Goal: Task Accomplishment & Management: Use online tool/utility

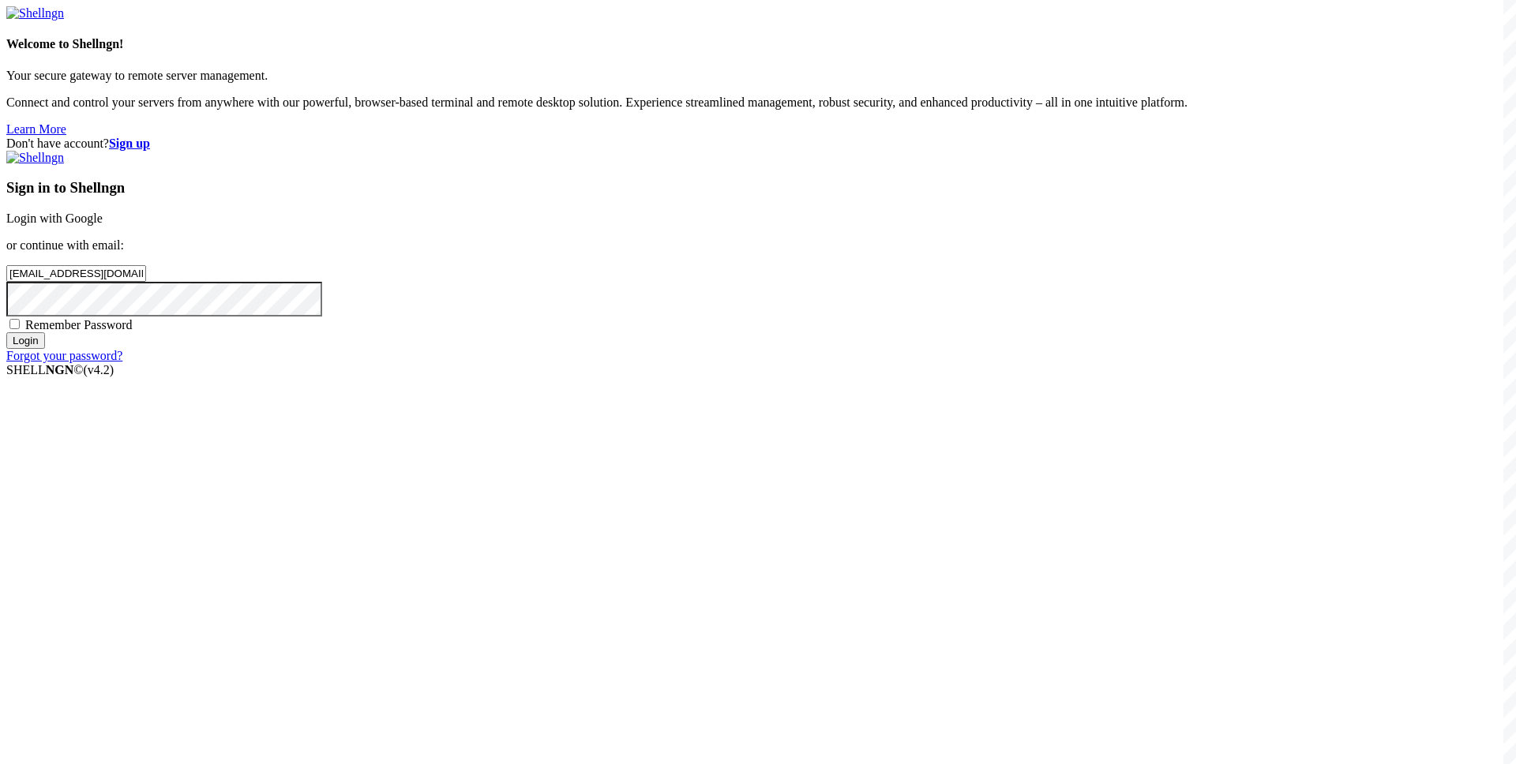
type input "[EMAIL_ADDRESS][DOMAIN_NAME]"
click at [6, 332] on input "Login" at bounding box center [25, 340] width 39 height 17
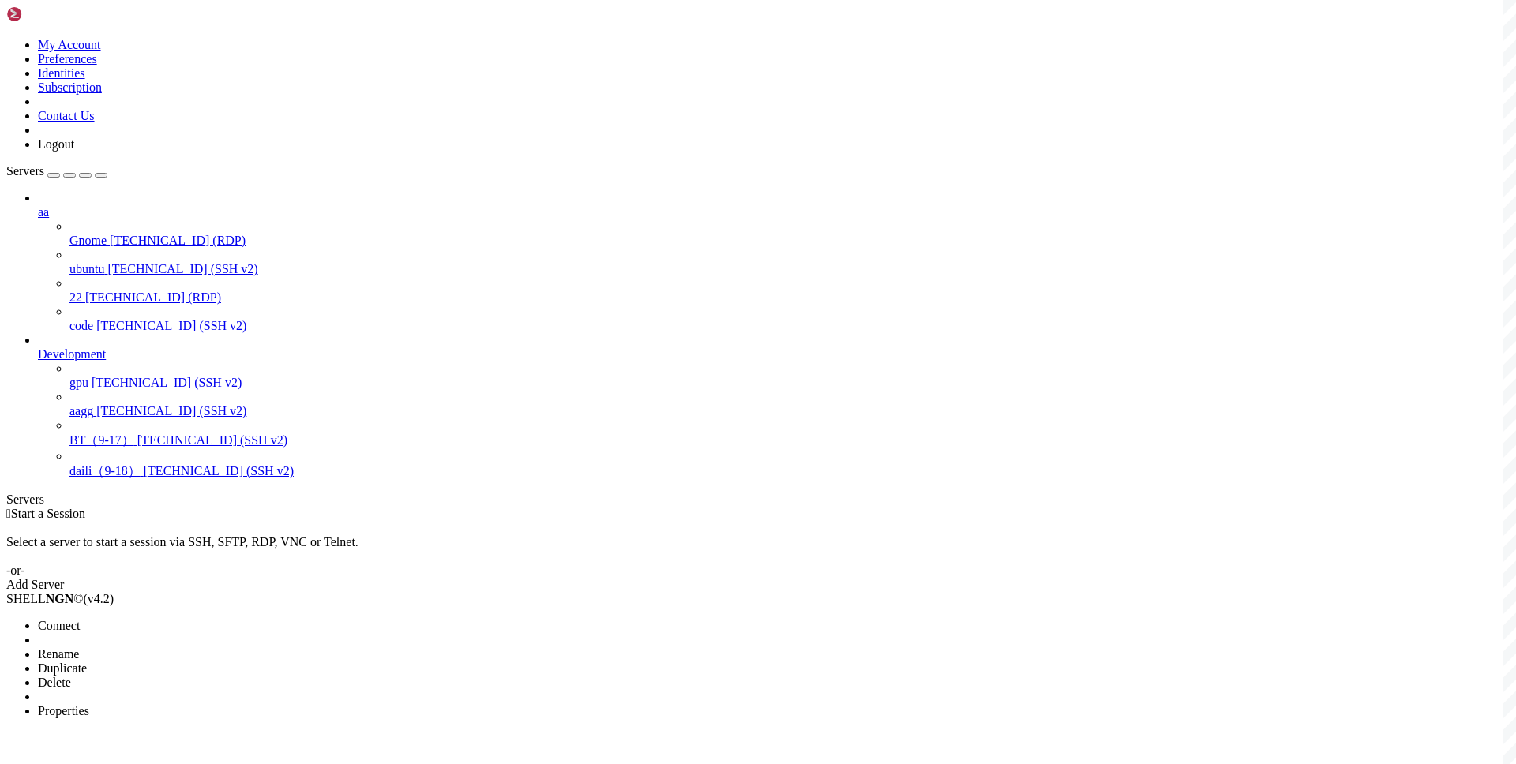
click at [80, 619] on span "Connect" at bounding box center [59, 625] width 42 height 13
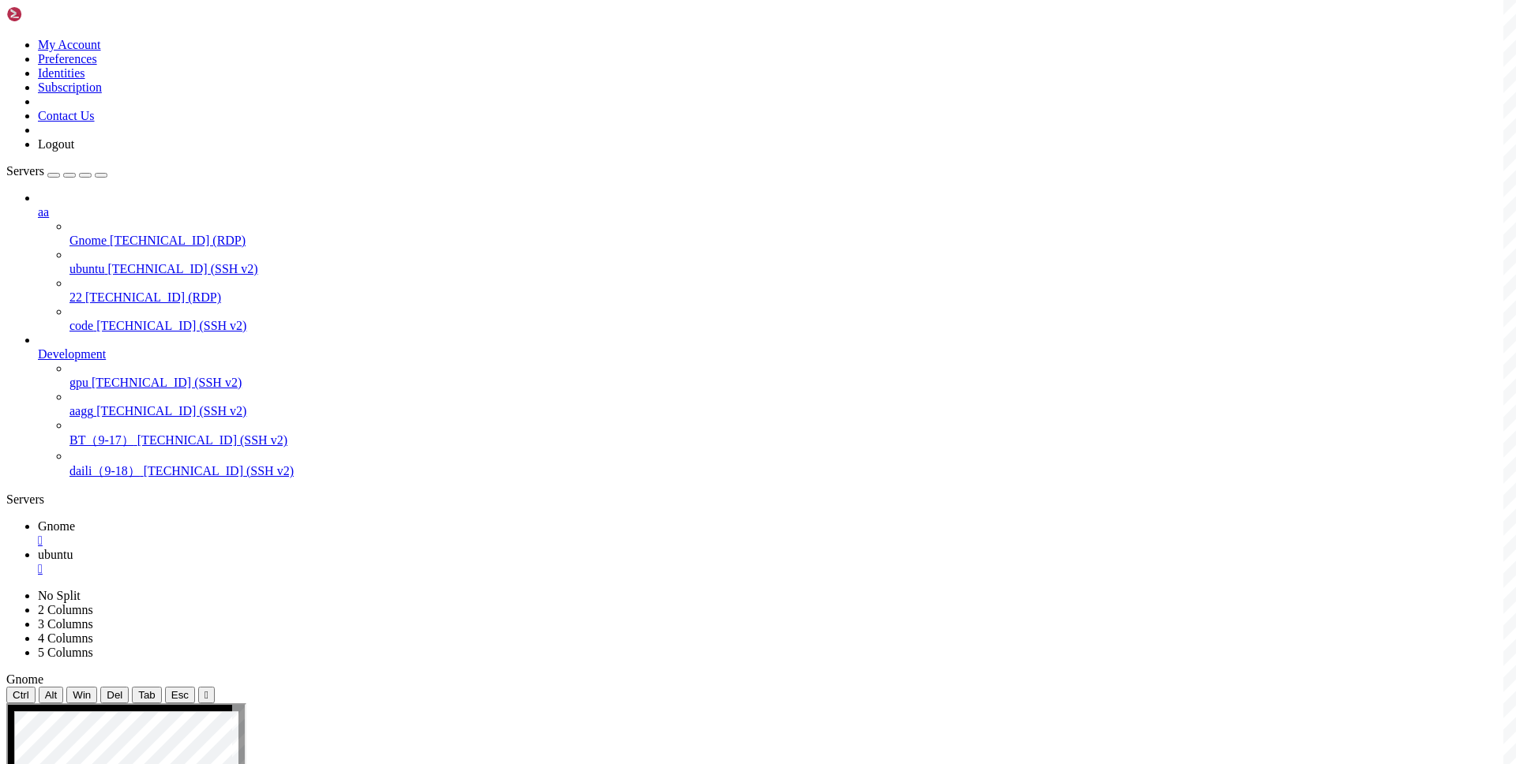
click at [75, 520] on span "Gnome" at bounding box center [56, 526] width 37 height 13
click at [38, 548] on icon at bounding box center [38, 554] width 0 height 13
click at [219, 520] on link "Gnome " at bounding box center [774, 534] width 1472 height 28
click at [73, 548] on span "ubuntu" at bounding box center [55, 554] width 35 height 13
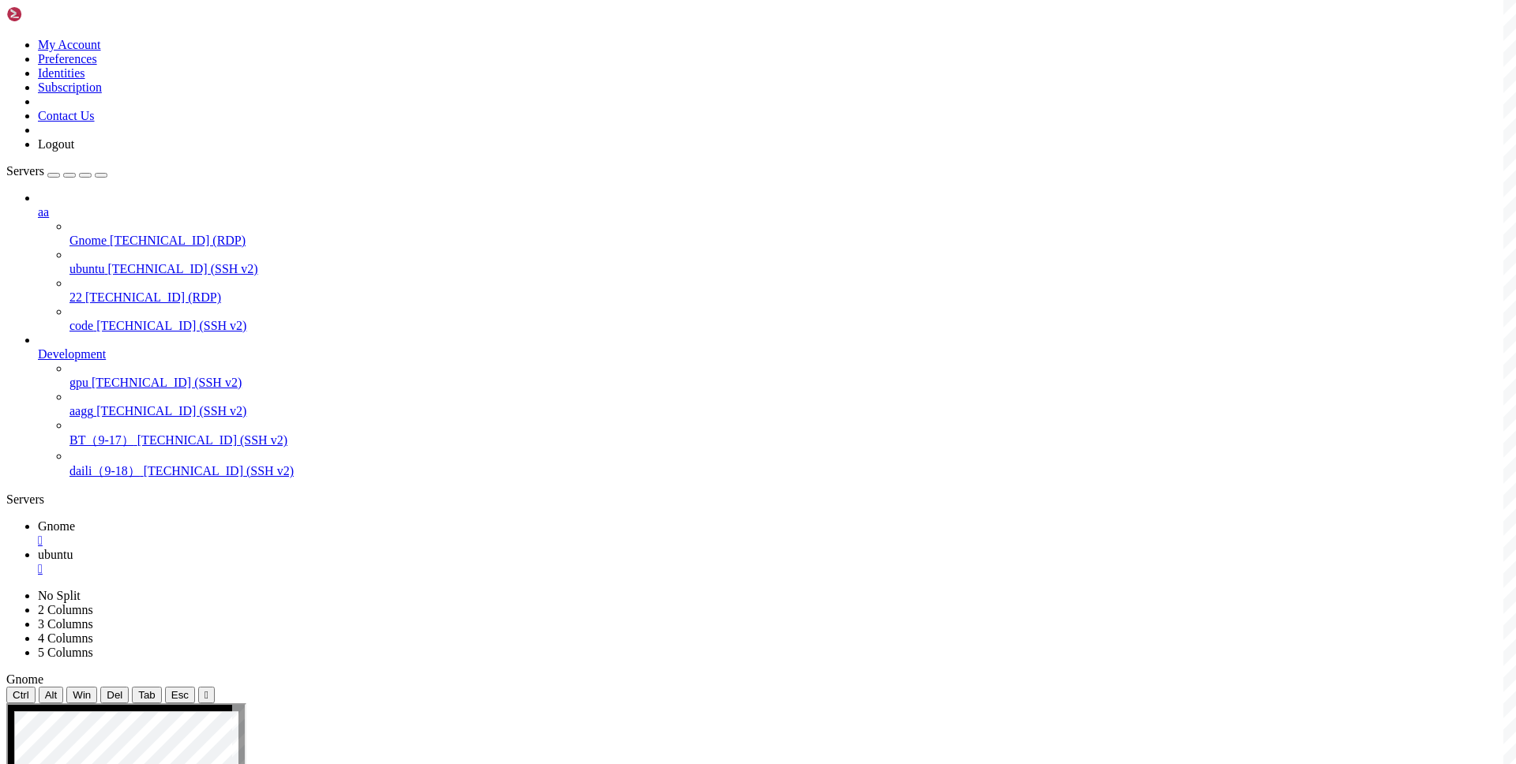
click at [38, 520] on icon at bounding box center [38, 526] width 0 height 13
click at [306, 548] on link "ubuntu " at bounding box center [774, 562] width 1472 height 28
click at [75, 520] on span "Gnome" at bounding box center [56, 526] width 37 height 13
drag, startPoint x: 774, startPoint y: 216, endPoint x: 983, endPoint y: 234, distance: 210.0
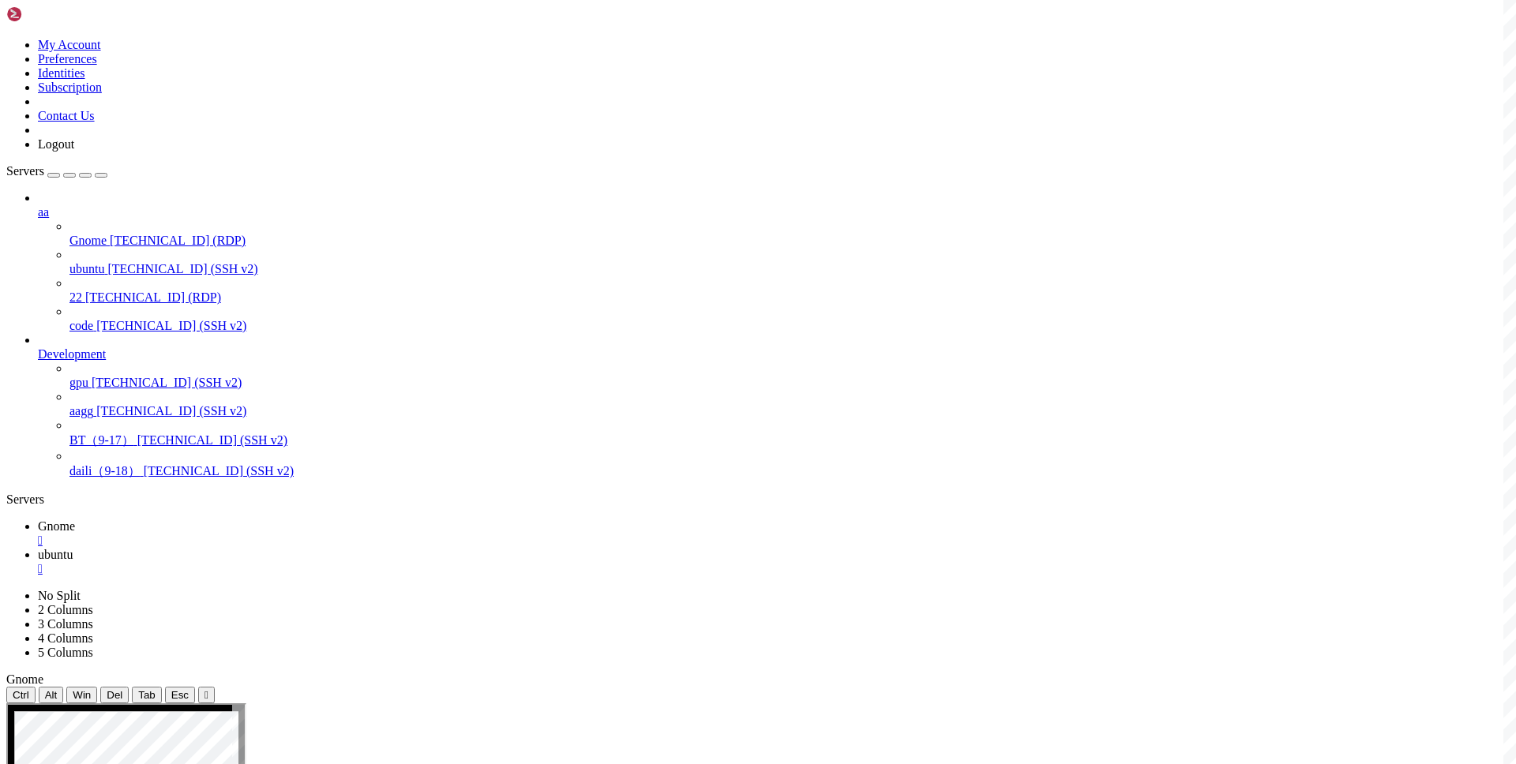
drag, startPoint x: 774, startPoint y: 217, endPoint x: 943, endPoint y: 214, distance: 169.8
click at [38, 548] on icon at bounding box center [38, 554] width 0 height 13
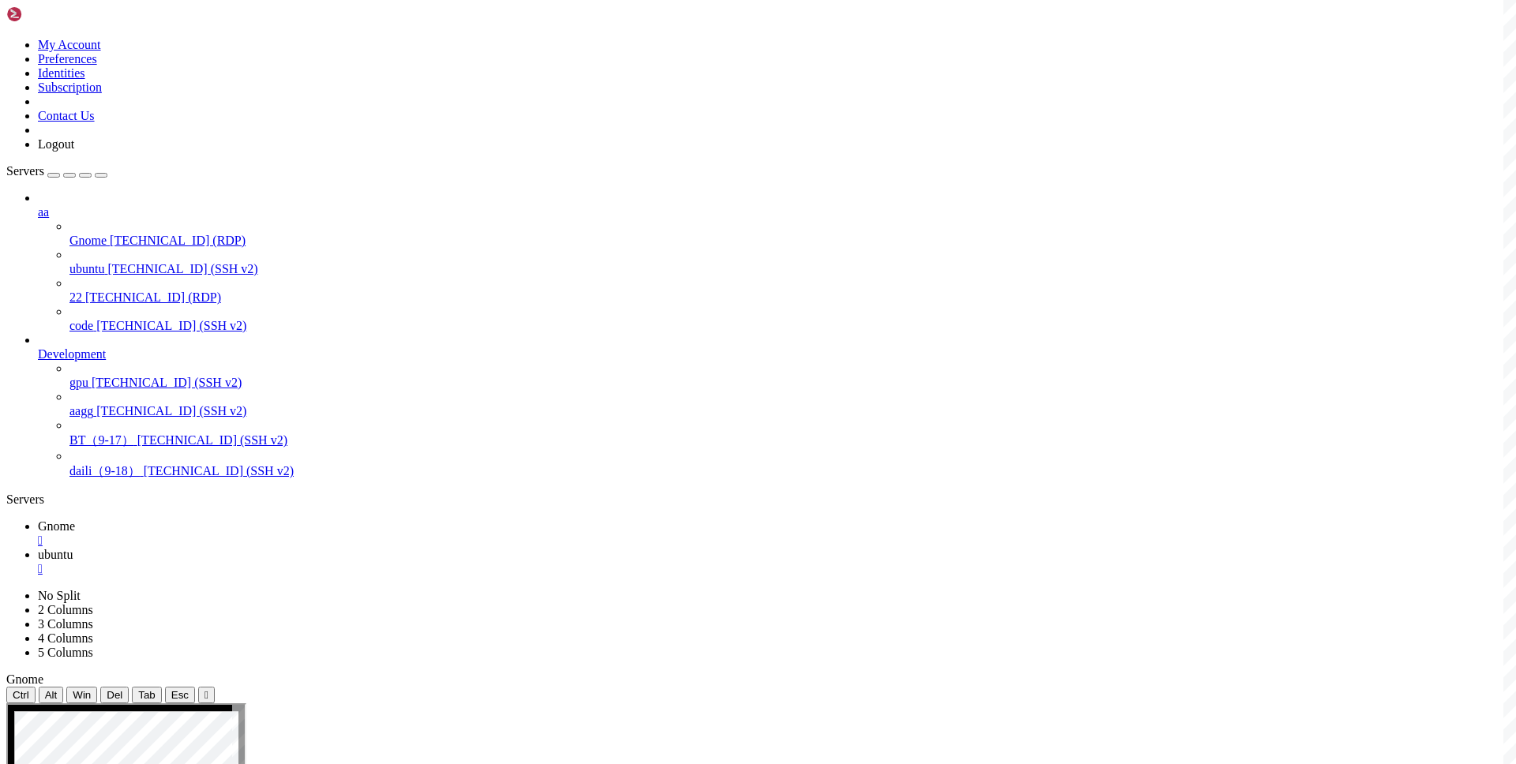
drag, startPoint x: 914, startPoint y: 1623, endPoint x: -3, endPoint y: 1617, distance: 917.4
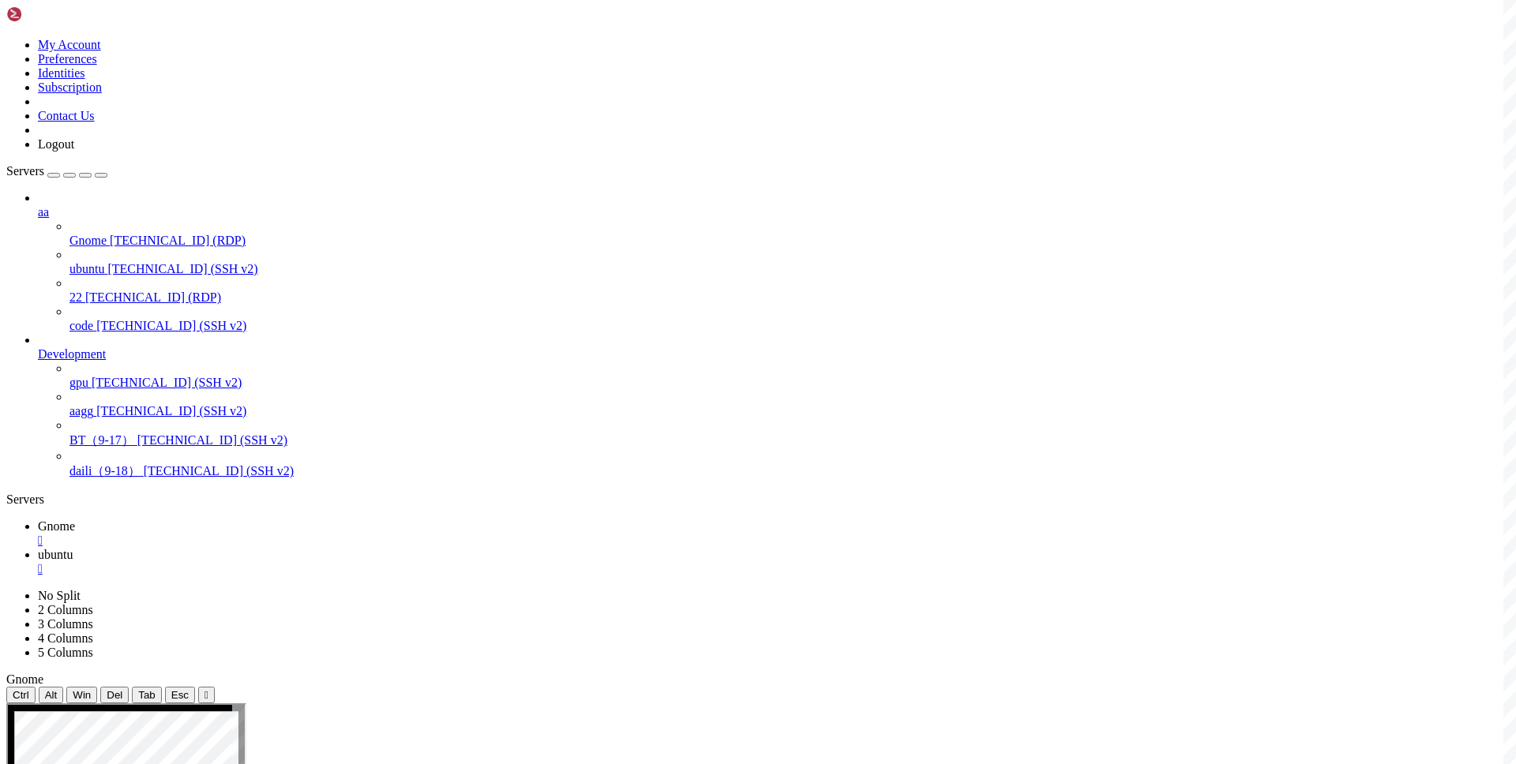
click at [75, 520] on span "Gnome" at bounding box center [56, 526] width 37 height 13
click at [38, 548] on icon at bounding box center [38, 554] width 0 height 13
click at [38, 520] on icon at bounding box center [38, 526] width 0 height 13
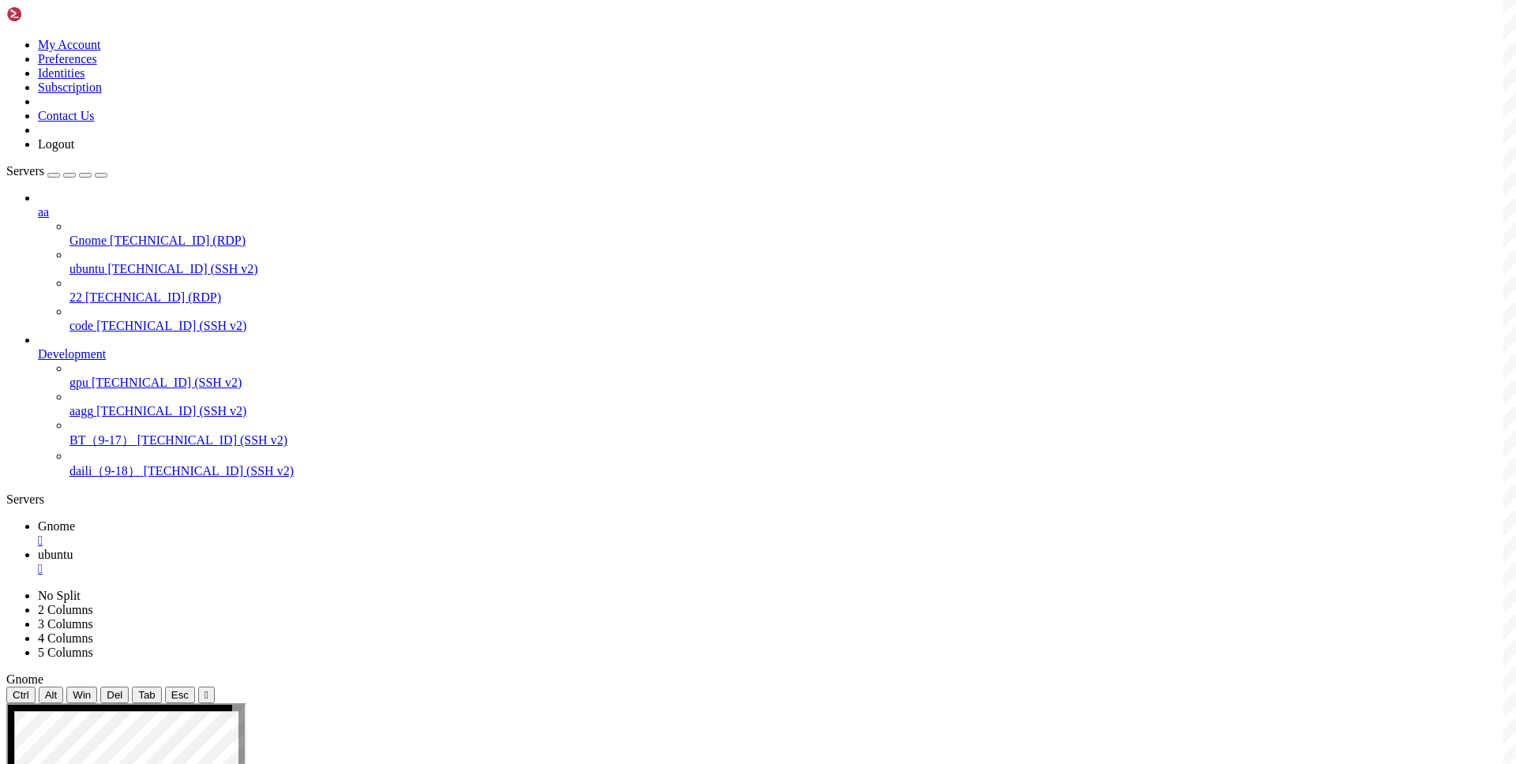
click at [38, 548] on icon at bounding box center [38, 554] width 0 height 13
drag, startPoint x: 333, startPoint y: 18, endPoint x: 222, endPoint y: 15, distance: 111.4
click at [73, 548] on span "ubuntu" at bounding box center [55, 554] width 35 height 13
click at [38, 520] on icon at bounding box center [38, 526] width 0 height 13
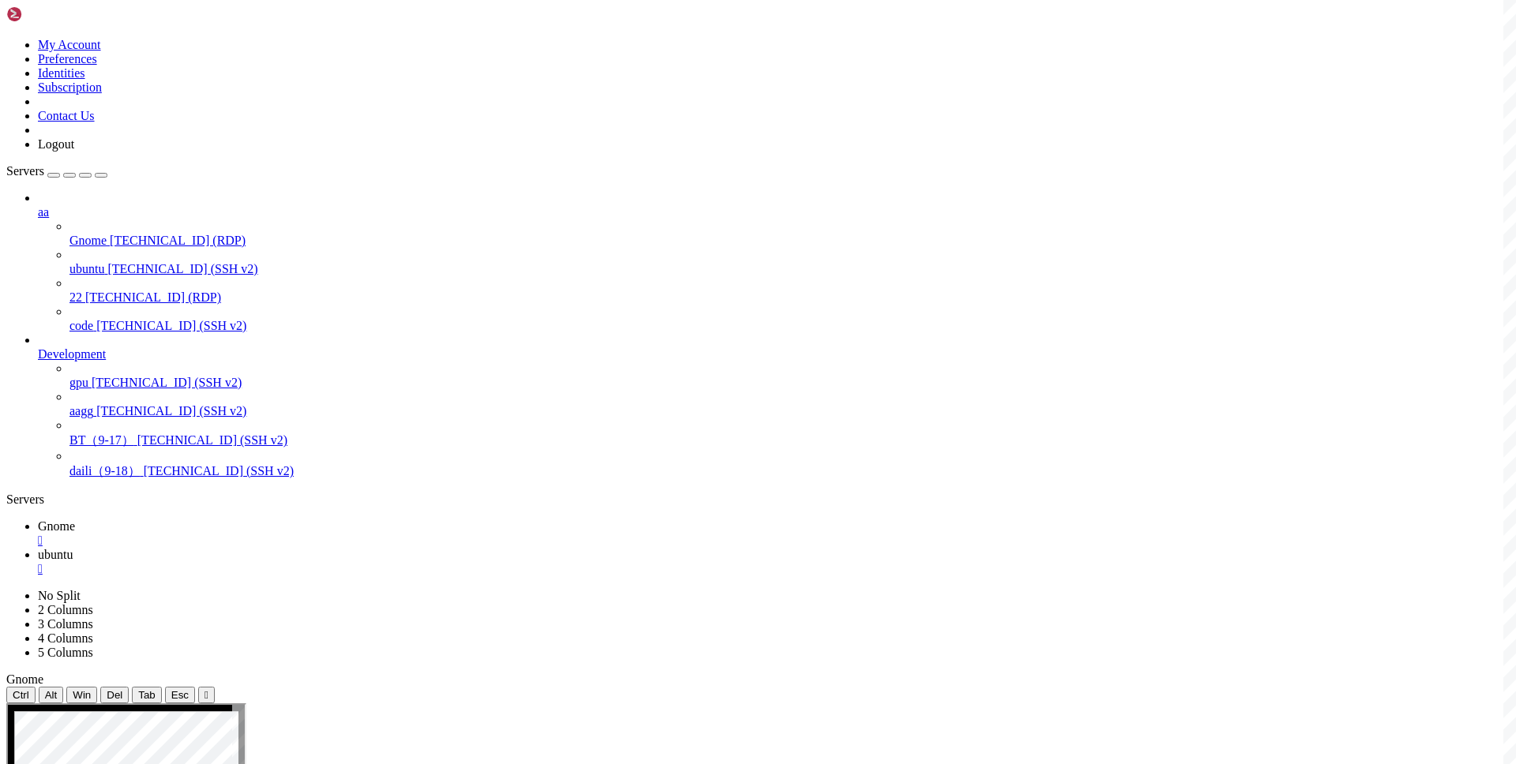
click at [73, 548] on span "ubuntu" at bounding box center [55, 554] width 35 height 13
click at [75, 520] on span "Gnome" at bounding box center [56, 526] width 37 height 13
click at [246, 703] on iframe at bounding box center [126, 764] width 240 height 122
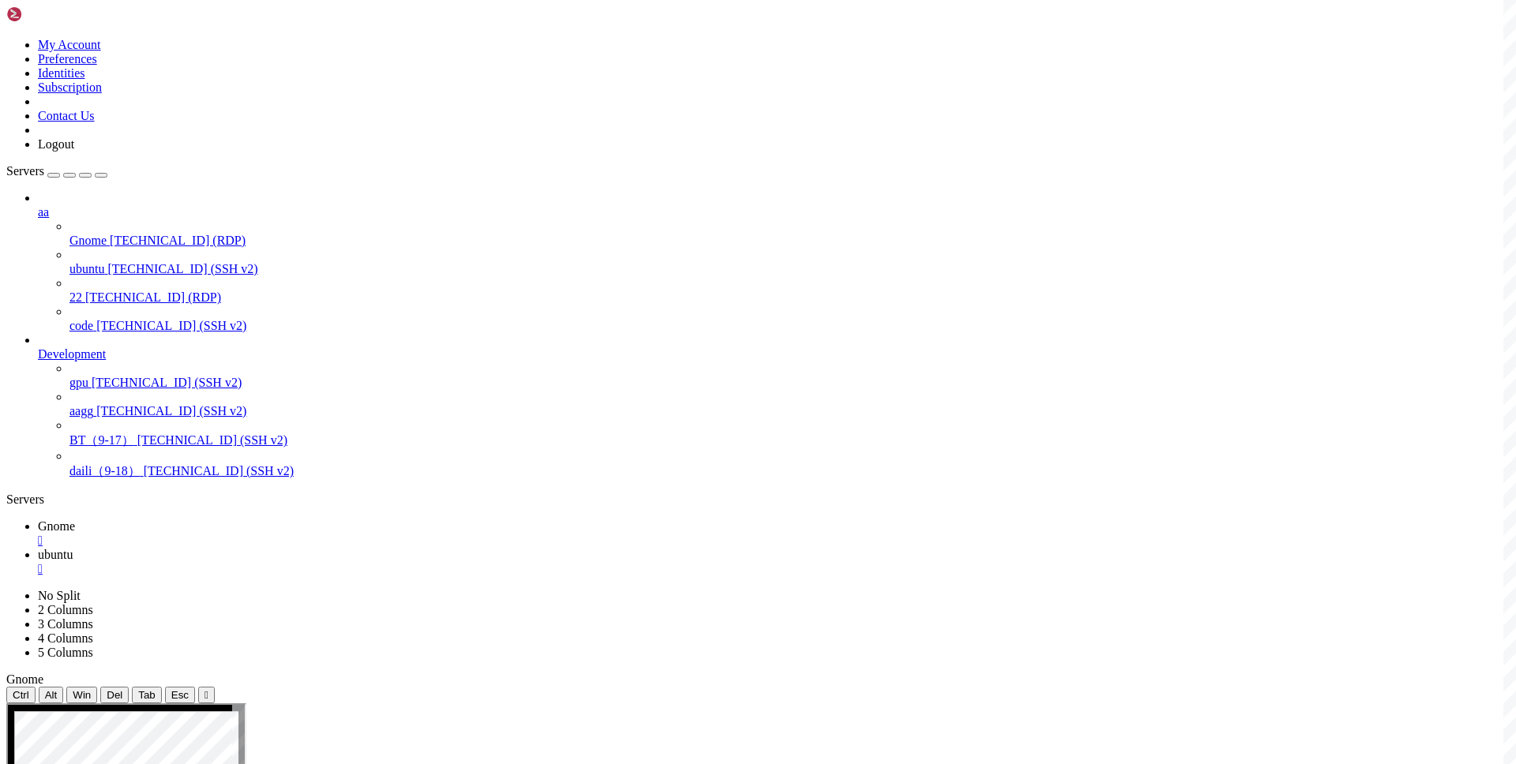
click at [306, 548] on link "ubuntu " at bounding box center [774, 562] width 1472 height 28
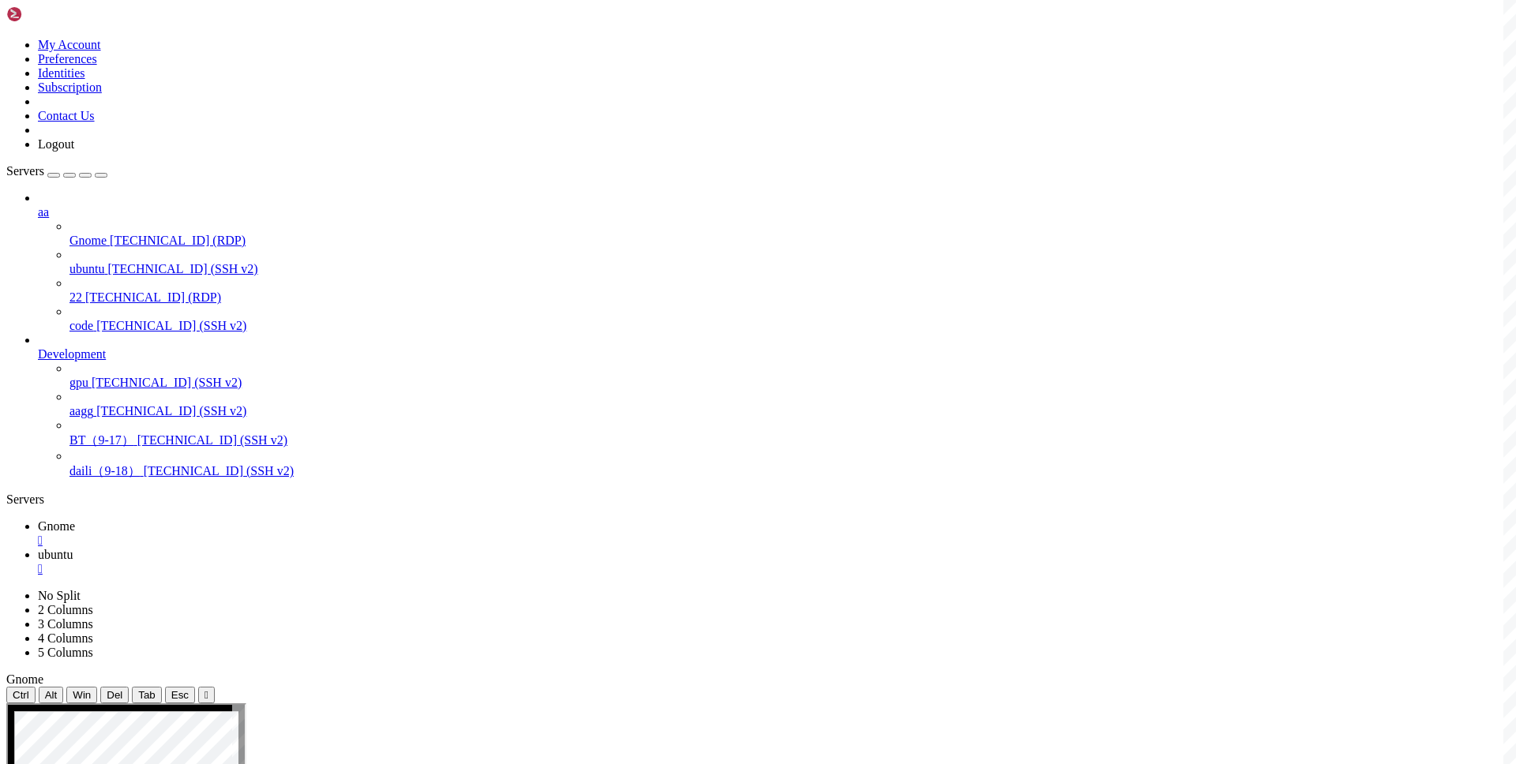
click at [75, 520] on span "Gnome" at bounding box center [56, 526] width 37 height 13
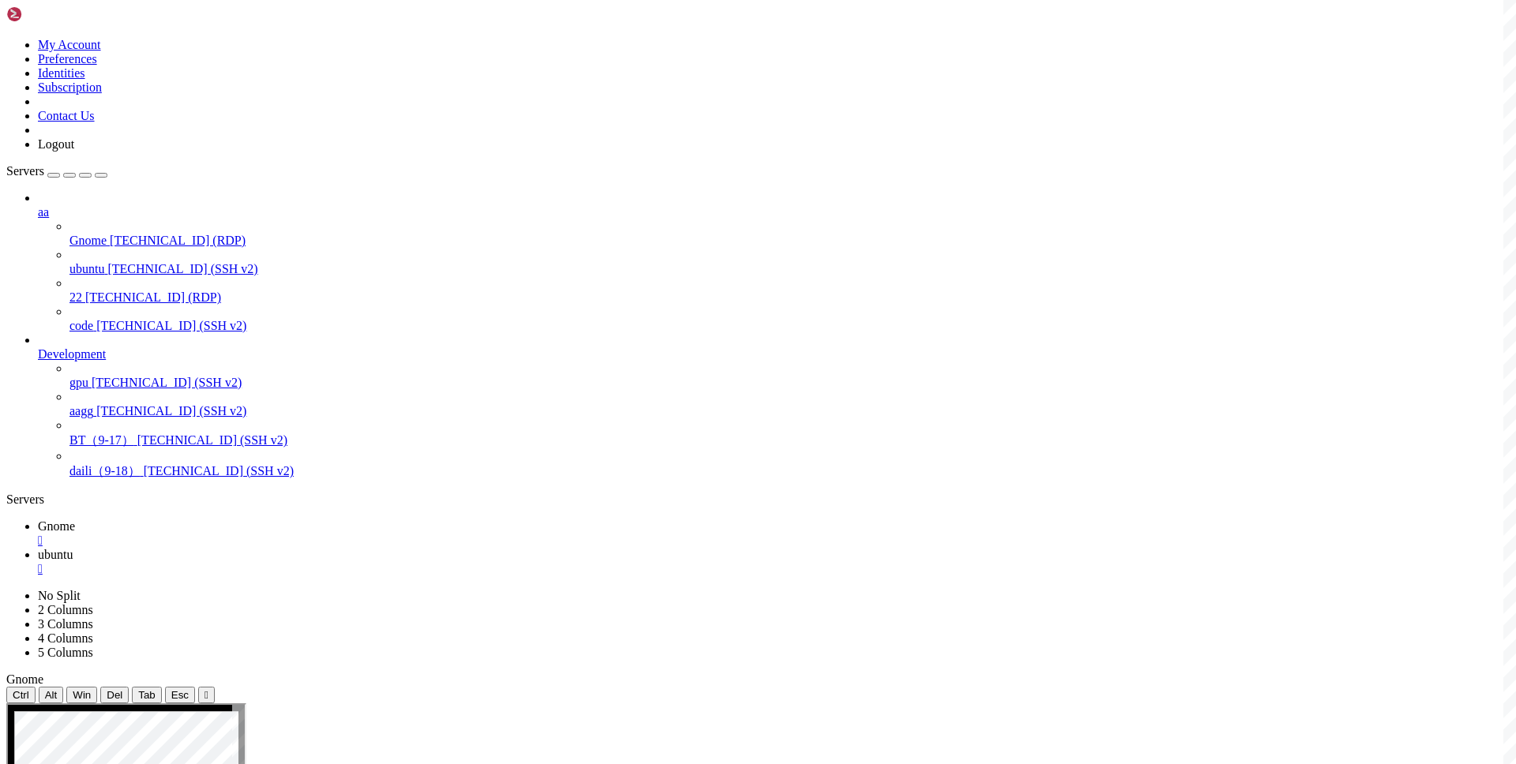
scroll to position [3204, 0]
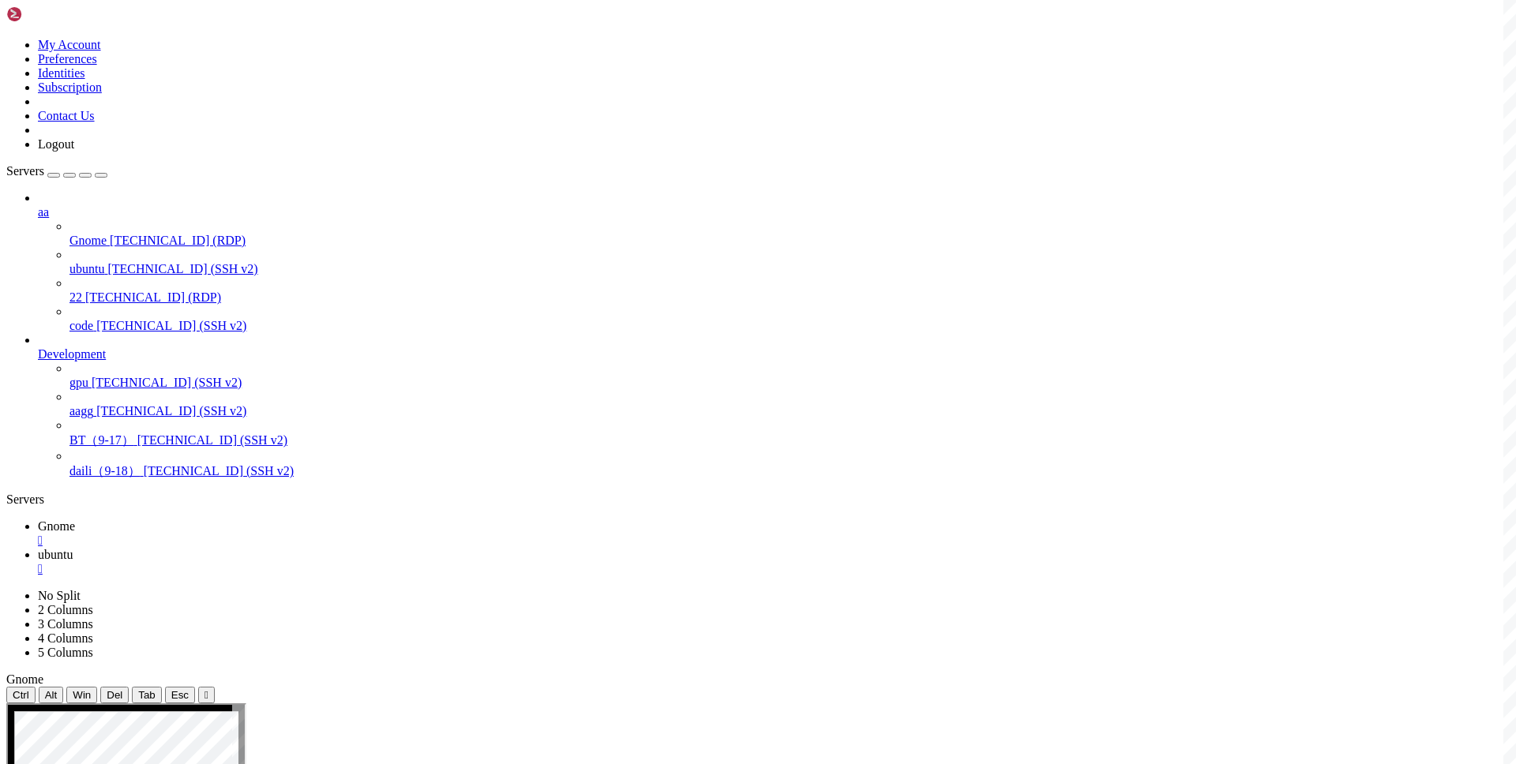
click at [73, 548] on span "ubuntu" at bounding box center [55, 554] width 35 height 13
click at [75, 520] on span "Gnome" at bounding box center [56, 526] width 37 height 13
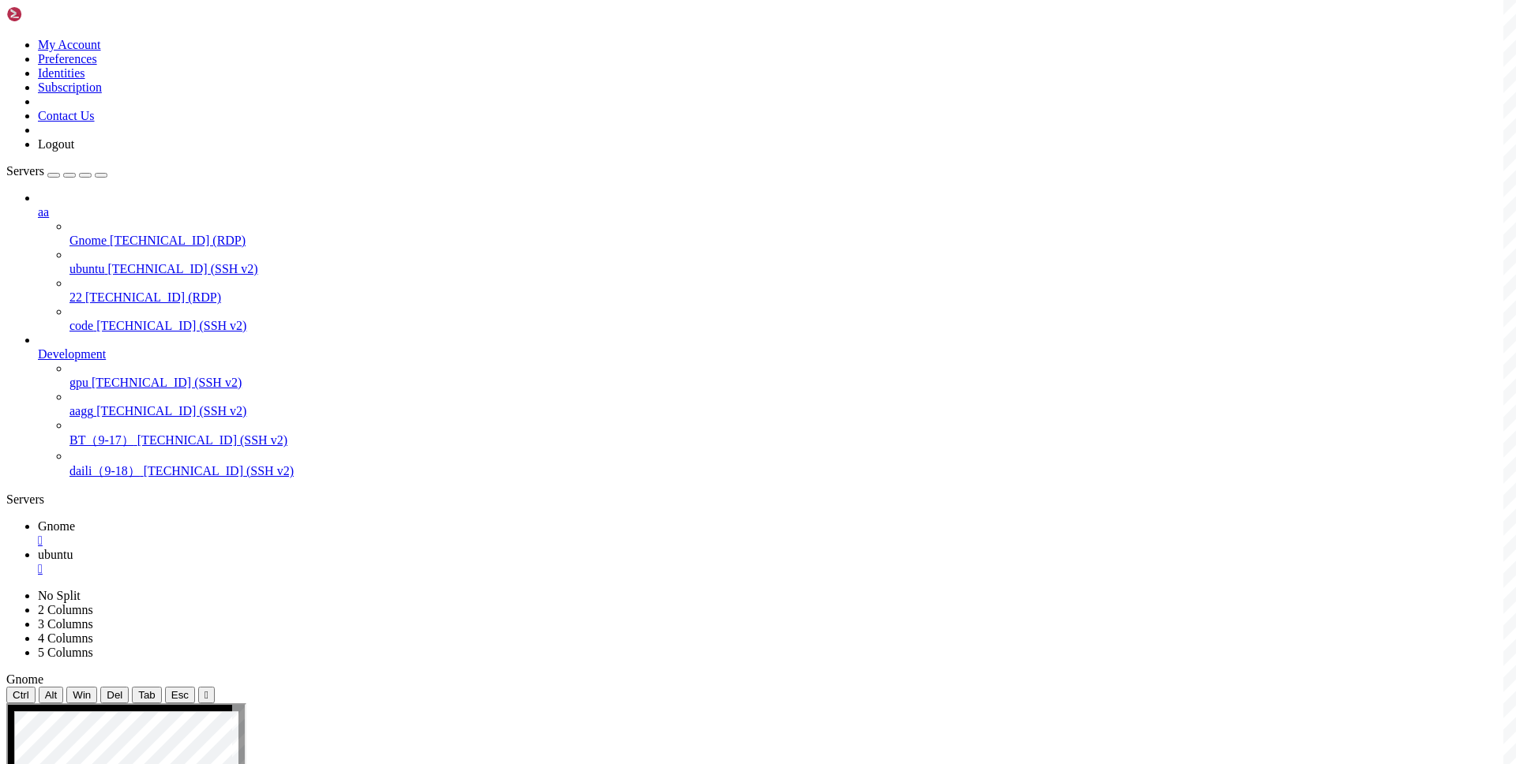
click at [73, 548] on span "ubuntu" at bounding box center [55, 554] width 35 height 13
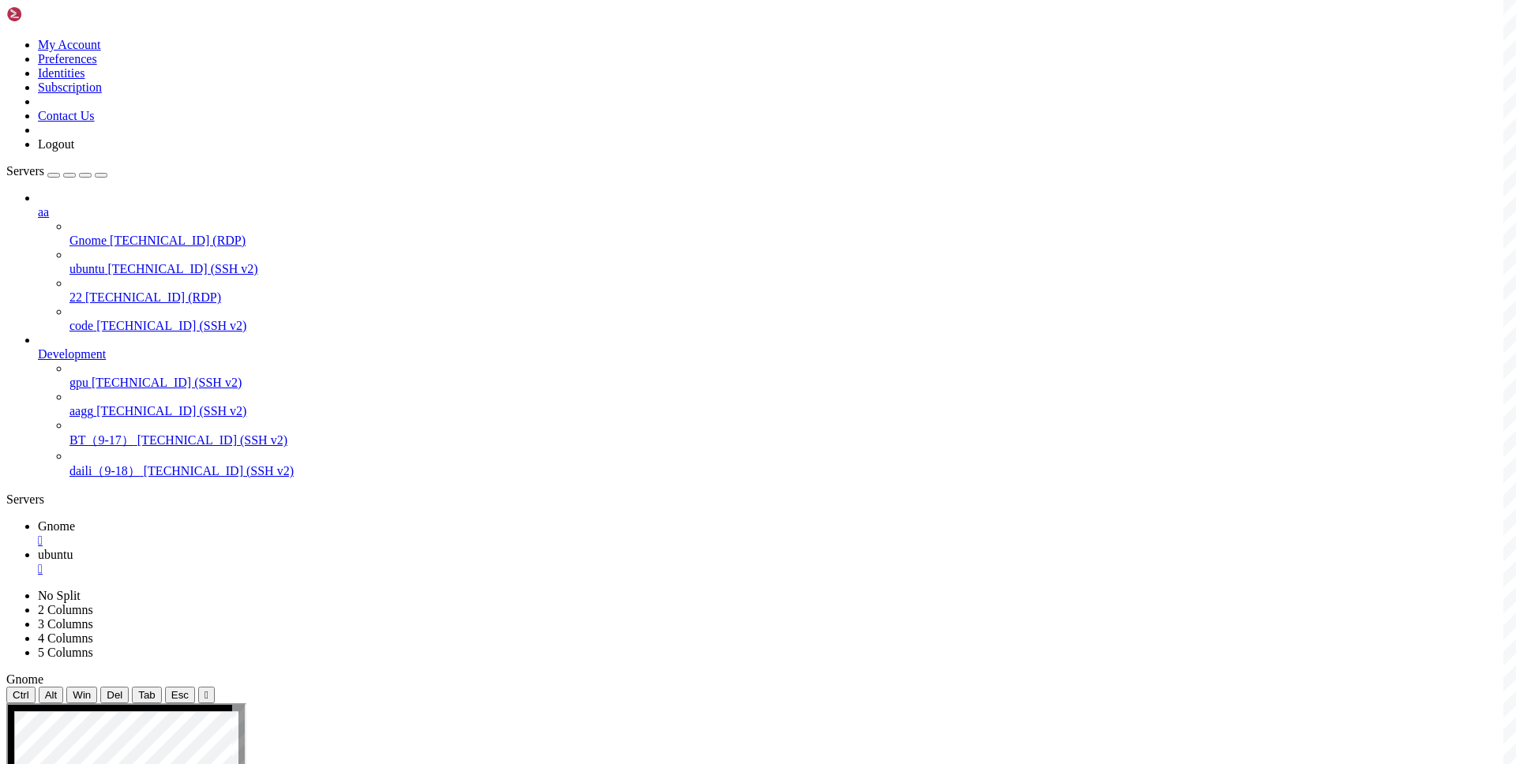
copy x-row "[TECHNICAL_ID]"
click at [75, 520] on span "Gnome" at bounding box center [56, 526] width 37 height 13
click at [73, 548] on span "ubuntu" at bounding box center [55, 554] width 35 height 13
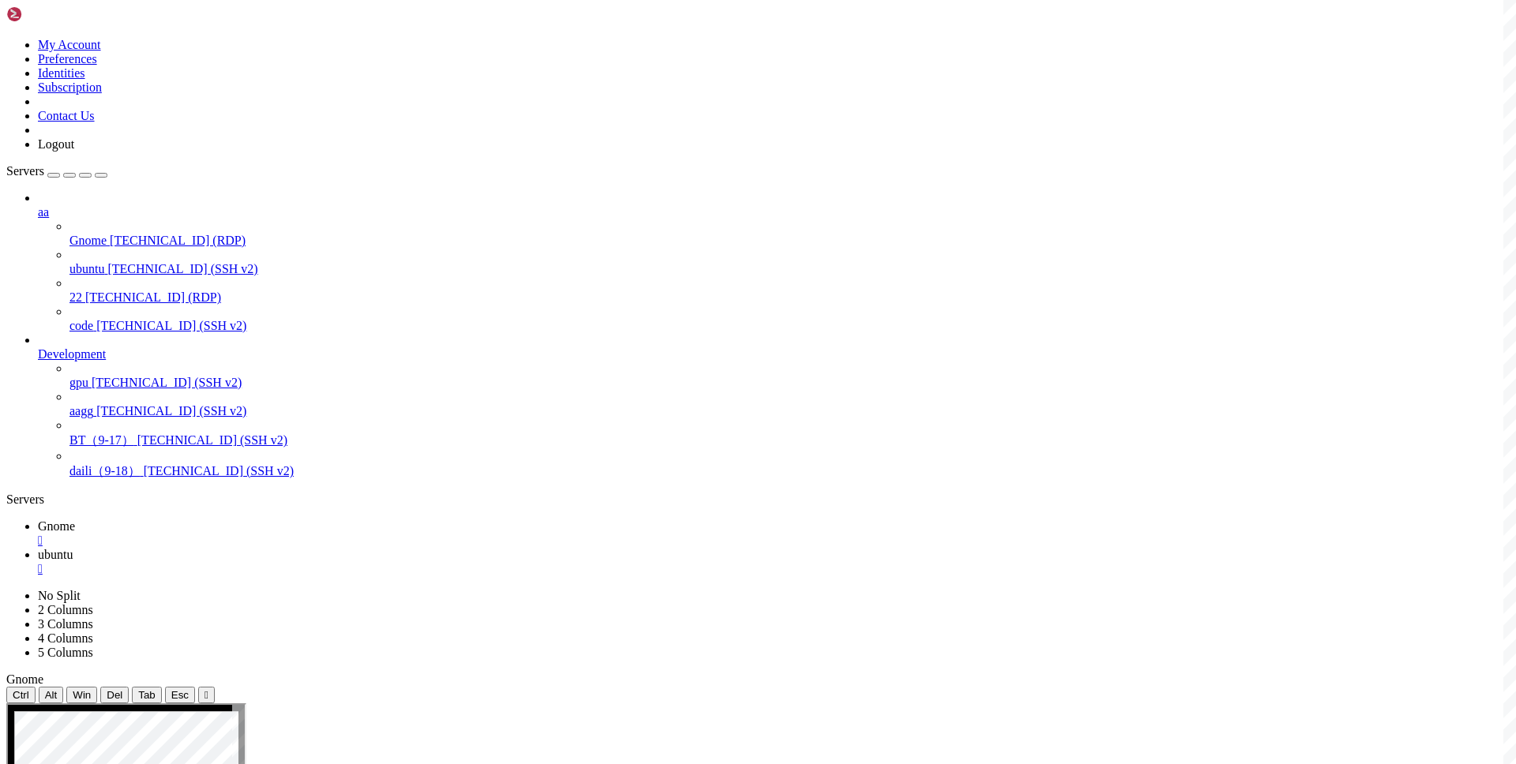
click at [371, 562] on div "" at bounding box center [774, 569] width 1472 height 14
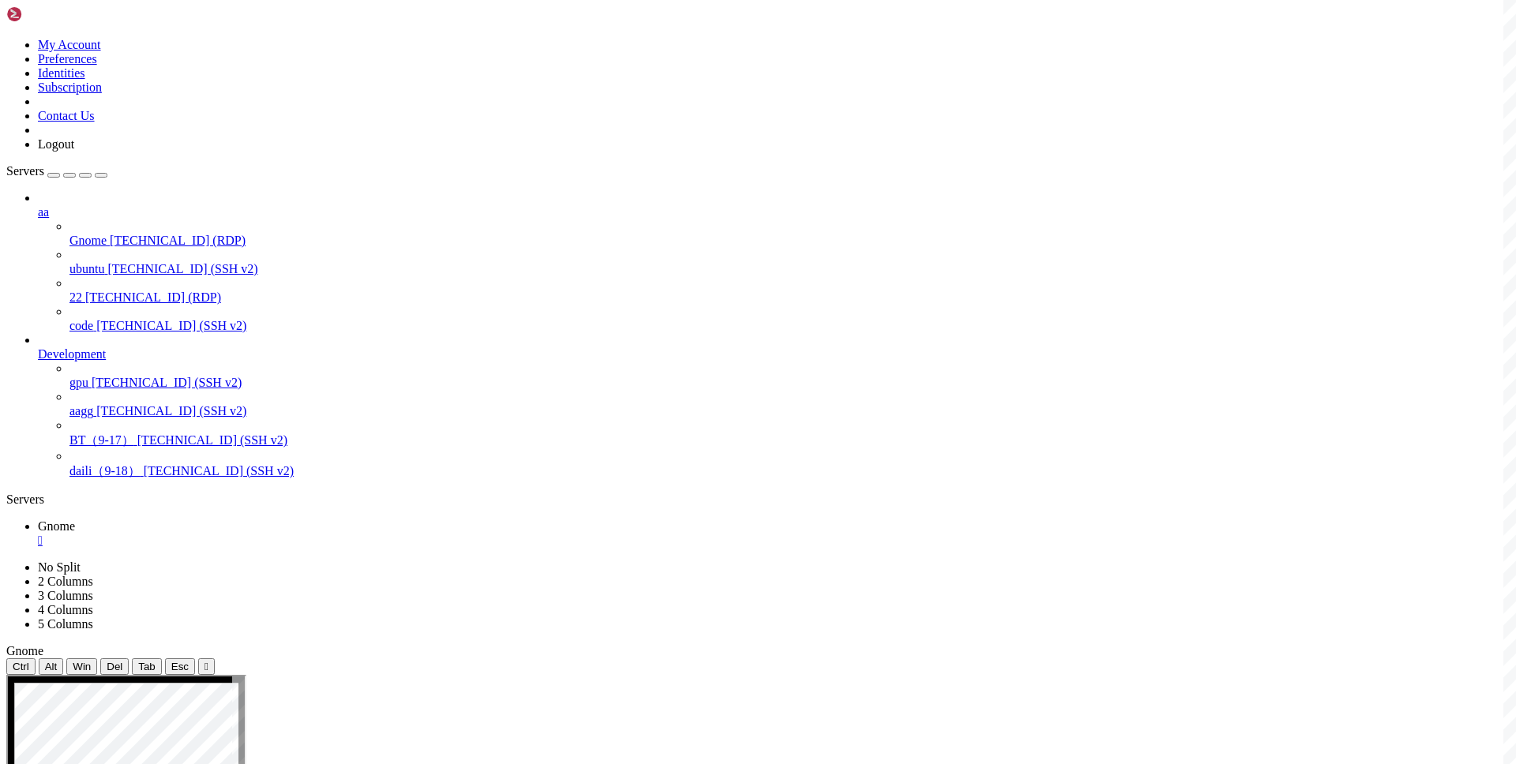
click at [280, 534] on div "" at bounding box center [774, 541] width 1472 height 14
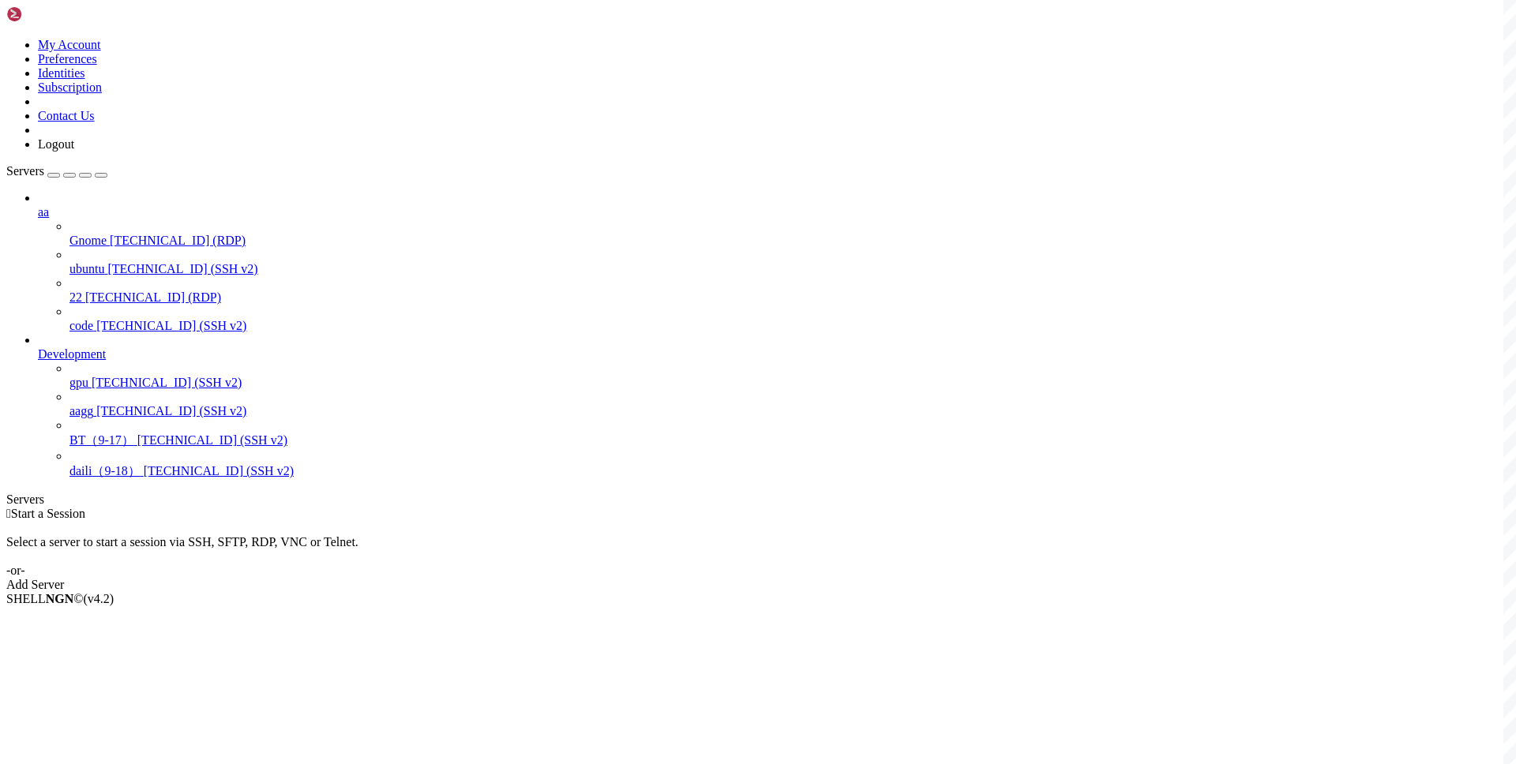
click at [403, 507] on div " Start a Session Select a server to start a session via SSH, SFTP, RDP, VNC or…" at bounding box center [757, 549] width 1503 height 85
